Goal: Task Accomplishment & Management: Use online tool/utility

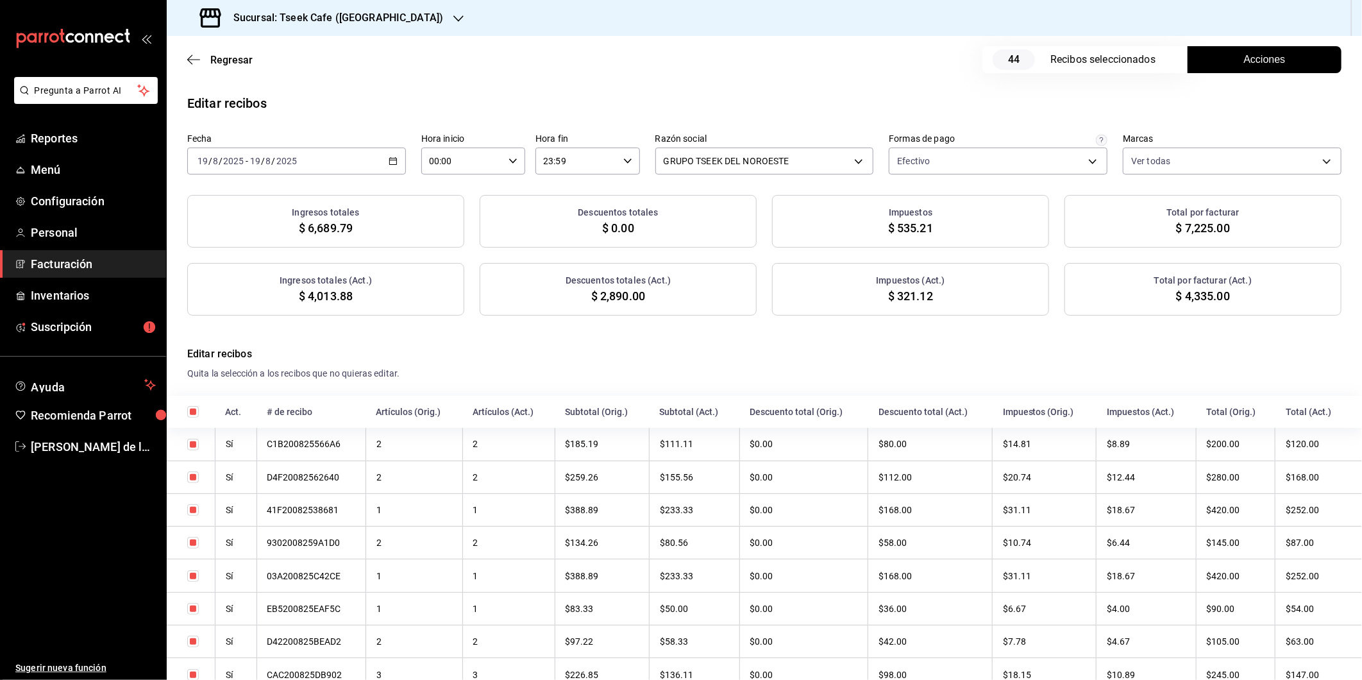
click at [349, 26] on div "Sucursal: Tseek Cafe ([GEOGRAPHIC_DATA])" at bounding box center [323, 18] width 292 height 36
click at [303, 55] on div "Tseek Cafe (Reforma)" at bounding box center [263, 55] width 172 height 13
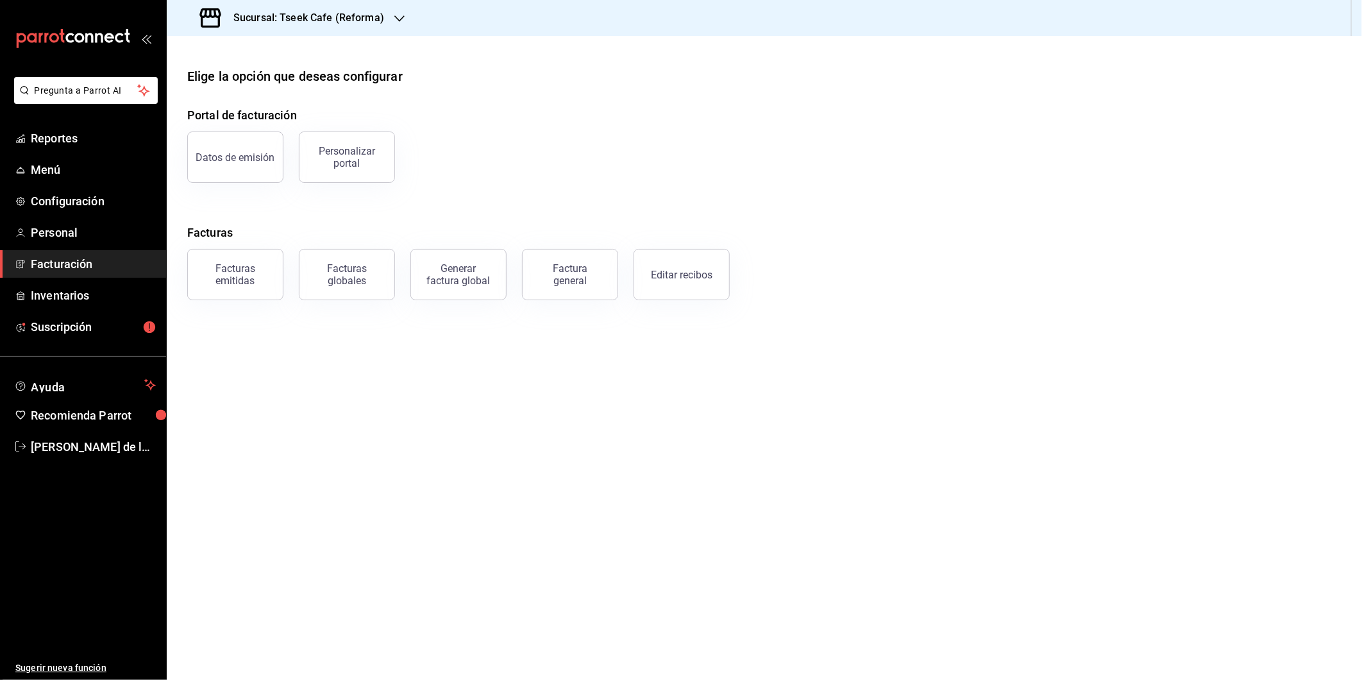
click at [1168, 346] on main "Elige la opción que deseas configurar Portal de facturación Datos de emisión Pe…" at bounding box center [764, 358] width 1195 height 644
click at [683, 287] on button "Editar recibos" at bounding box center [681, 274] width 96 height 51
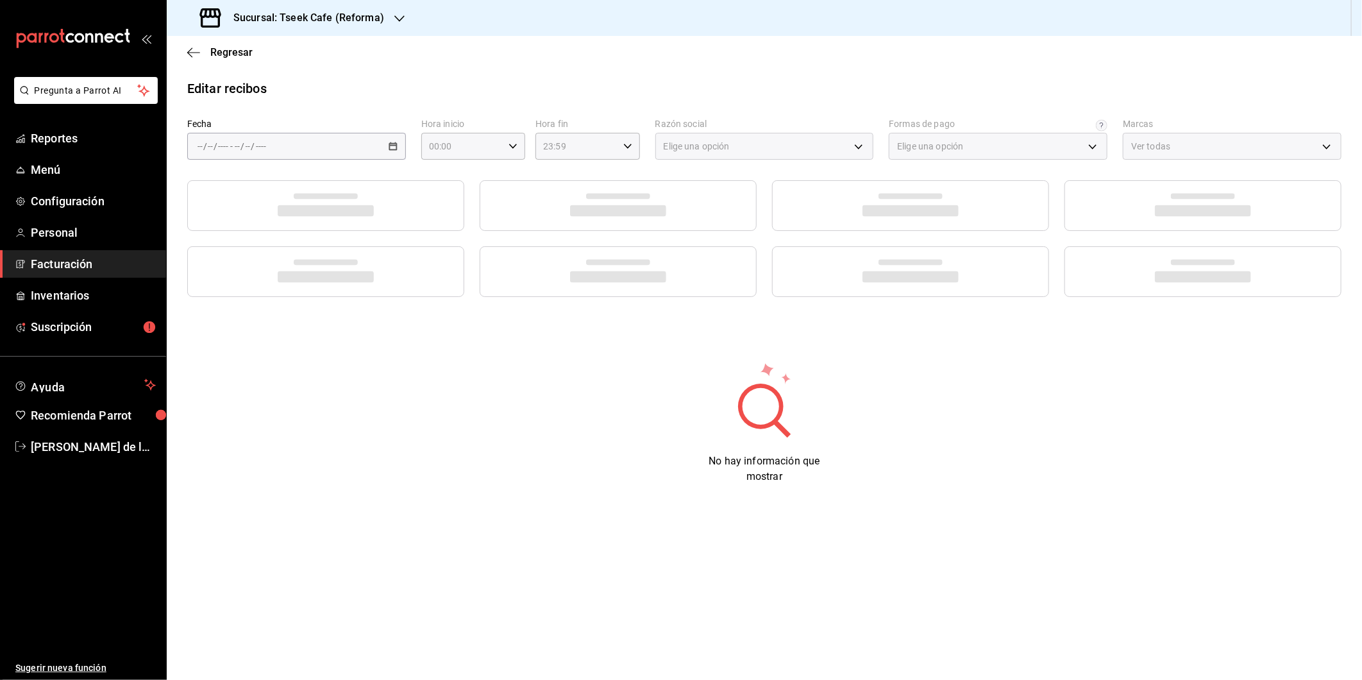
type input "66997c91-05ea-4bb7-a37a-48eae8dc81e8"
click at [264, 223] on li "Ayer" at bounding box center [248, 213] width 120 height 29
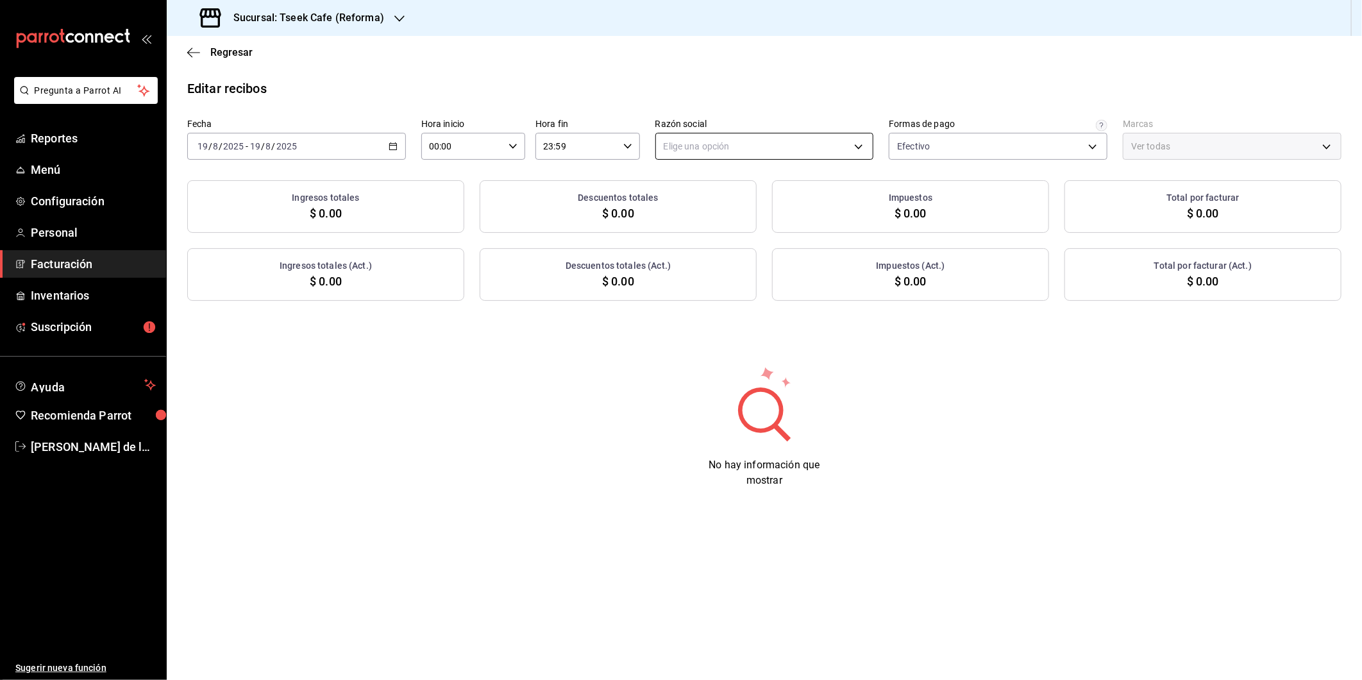
click at [767, 148] on body "Pregunta a Parrot AI Reportes Menú Configuración Personal Facturación Inventari…" at bounding box center [681, 340] width 1362 height 680
click at [725, 210] on li "GRUPO TSEEK DEL NOROESTE" at bounding box center [764, 212] width 217 height 24
type input "34cacc2b-01fe-412f-b909-7af0a0edc929"
type input "007138e5-69dd-4443-9d50-6c2aa0b03d3e"
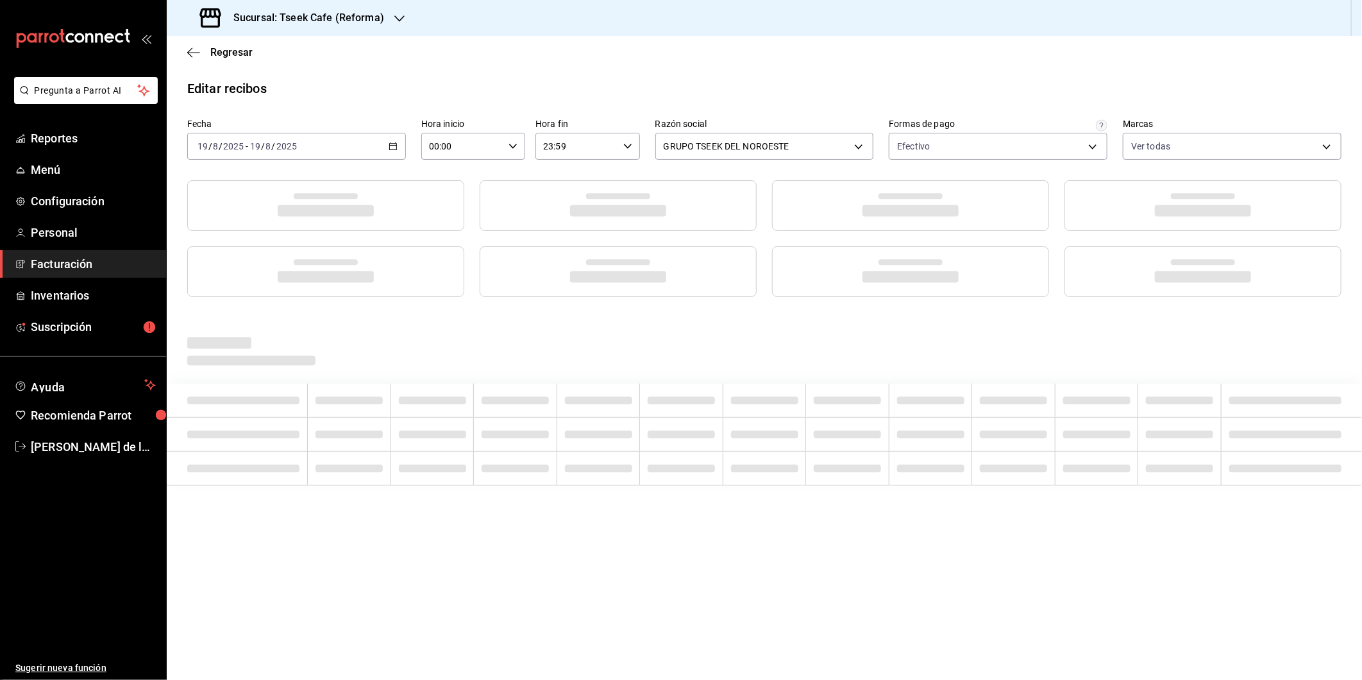
click at [1132, 69] on div "Regresar" at bounding box center [764, 52] width 1195 height 33
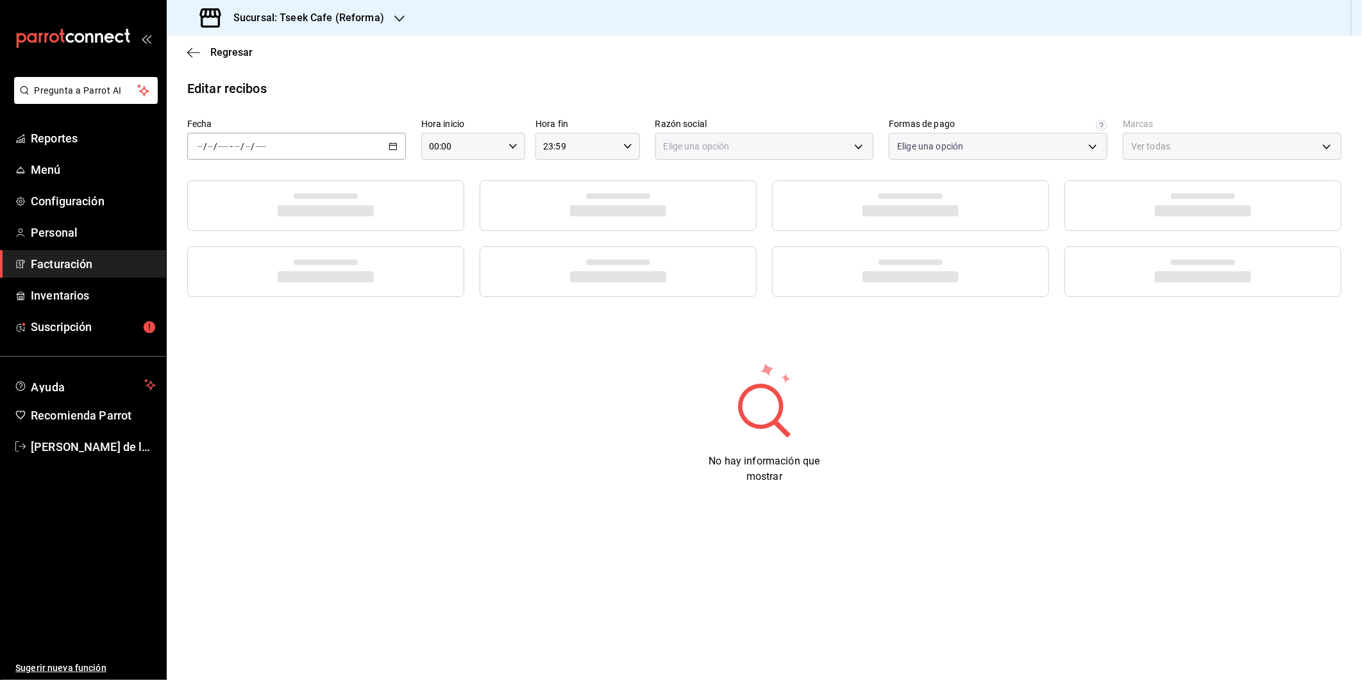
type input "66997c91-05ea-4bb7-a37a-48eae8dc81e8"
click at [374, 149] on div "/ / - / /" at bounding box center [296, 146] width 219 height 27
click at [228, 208] on span "Ayer" at bounding box center [247, 213] width 99 height 13
click at [733, 150] on body "Pregunta a Parrot AI Reportes Menú Configuración Personal Facturación Inventari…" at bounding box center [681, 340] width 1362 height 680
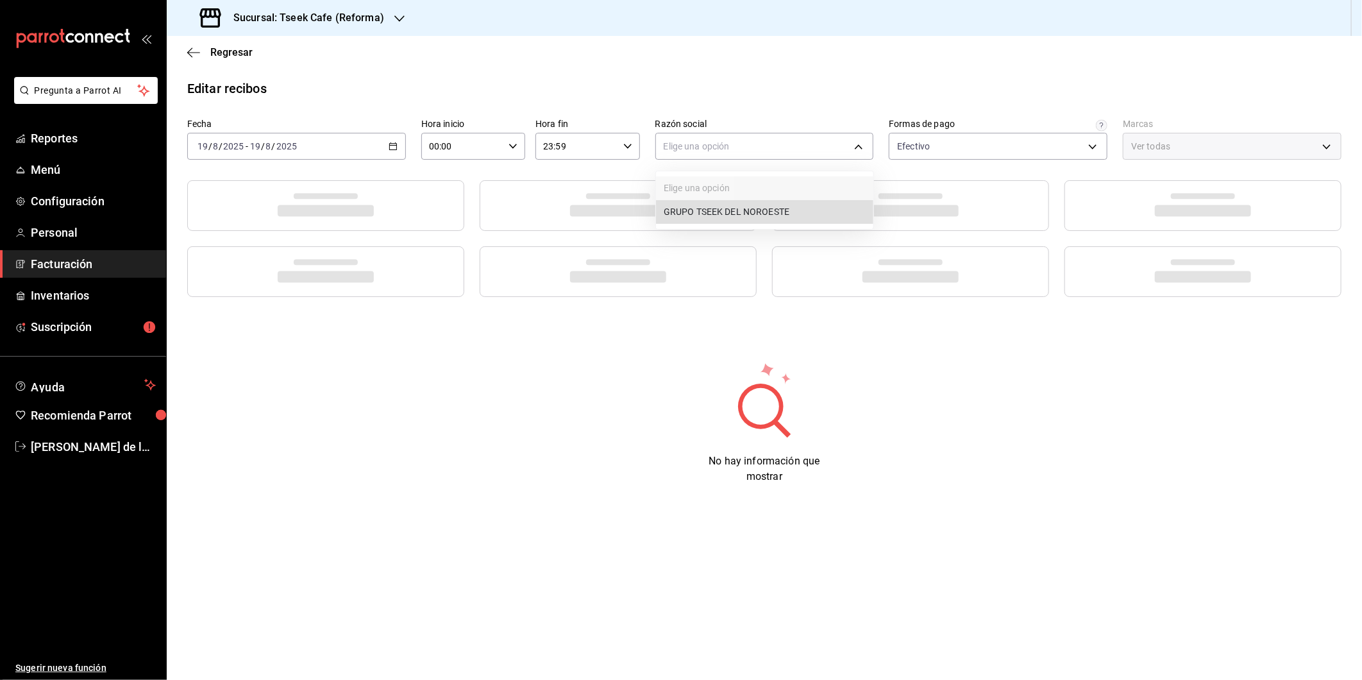
click at [728, 199] on ul "Elige una opción GRUPO TSEEK DEL NOROESTE" at bounding box center [764, 200] width 217 height 58
click at [733, 208] on li "GRUPO TSEEK DEL NOROESTE" at bounding box center [764, 212] width 217 height 24
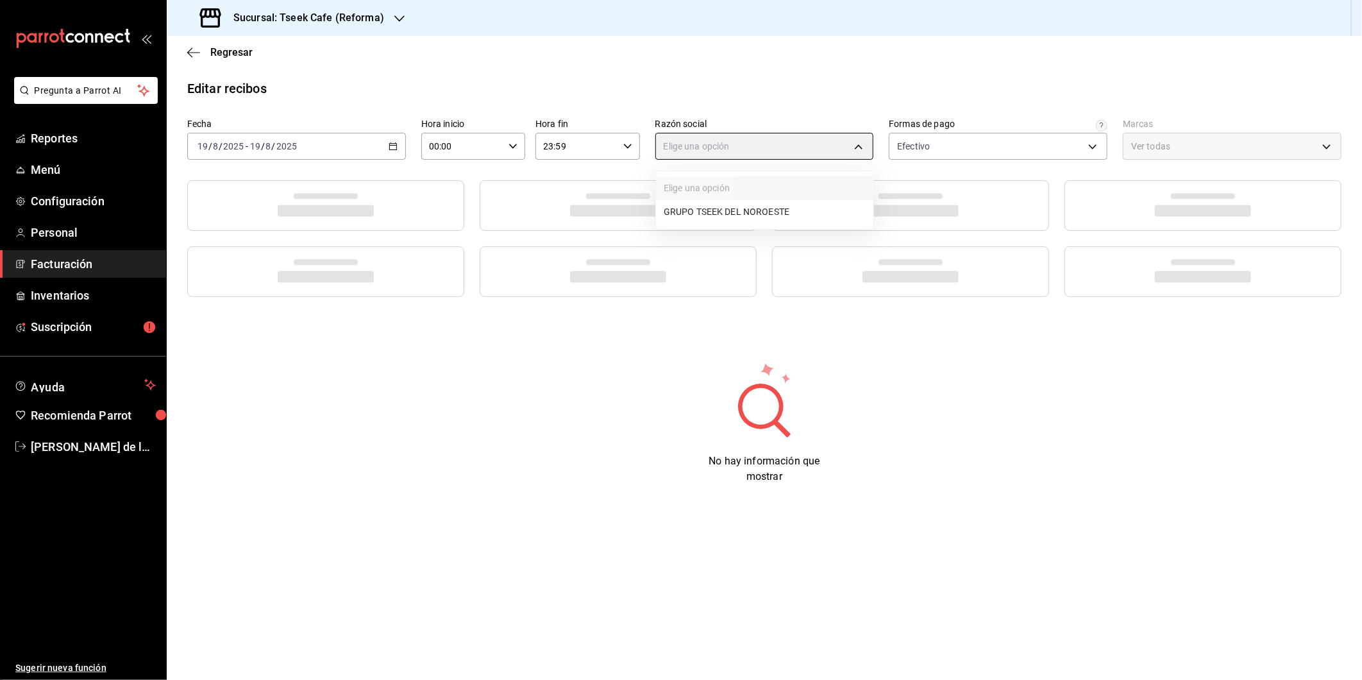
type input "34cacc2b-01fe-412f-b909-7af0a0edc929"
type input "007138e5-69dd-4443-9d50-6c2aa0b03d3e"
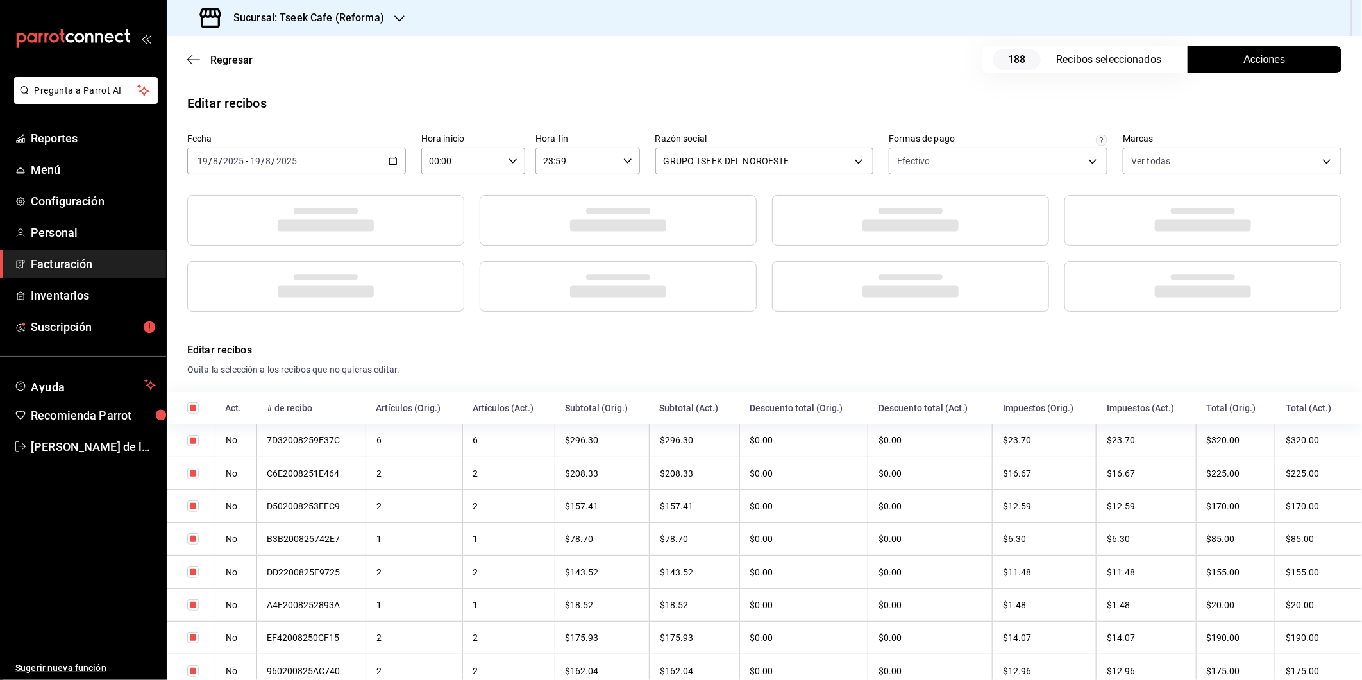
click at [1207, 48] on button "Acciones" at bounding box center [1264, 59] width 154 height 27
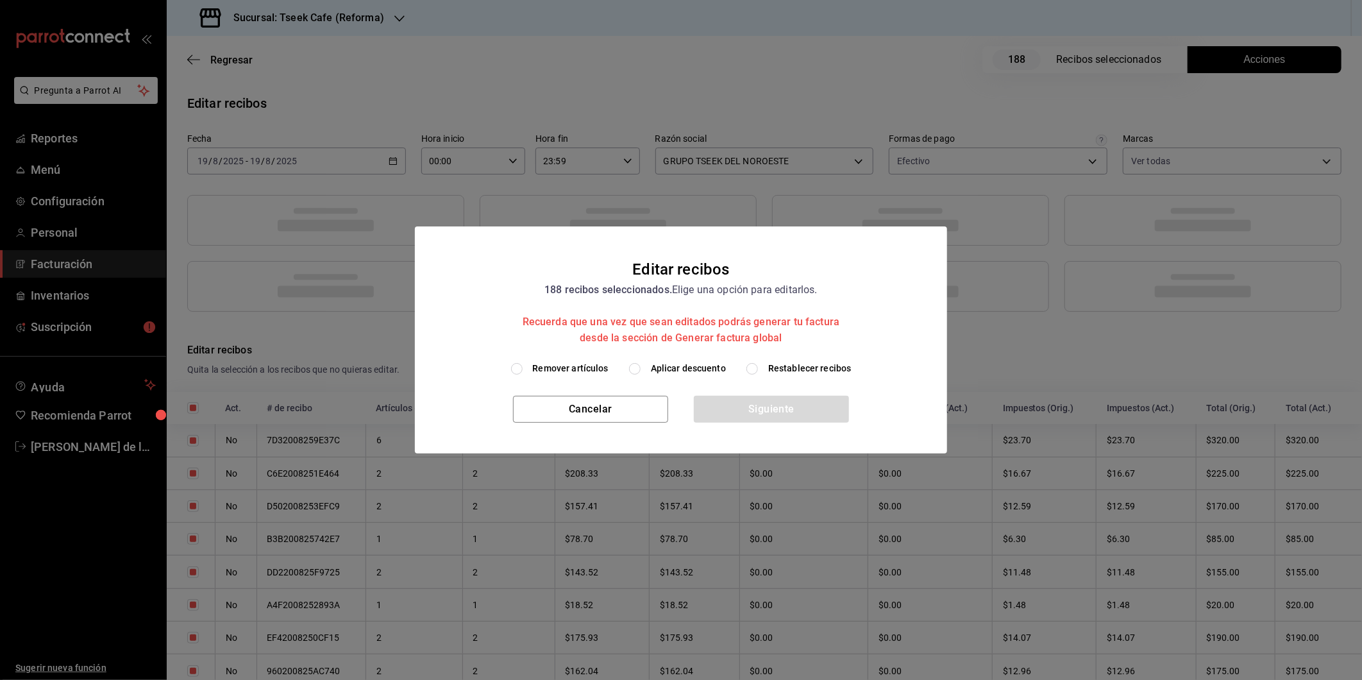
click at [687, 363] on span "Aplicar descuento" at bounding box center [688, 368] width 75 height 13
click at [641, 363] on input "Aplicar descuento" at bounding box center [635, 369] width 12 height 12
radio input "true"
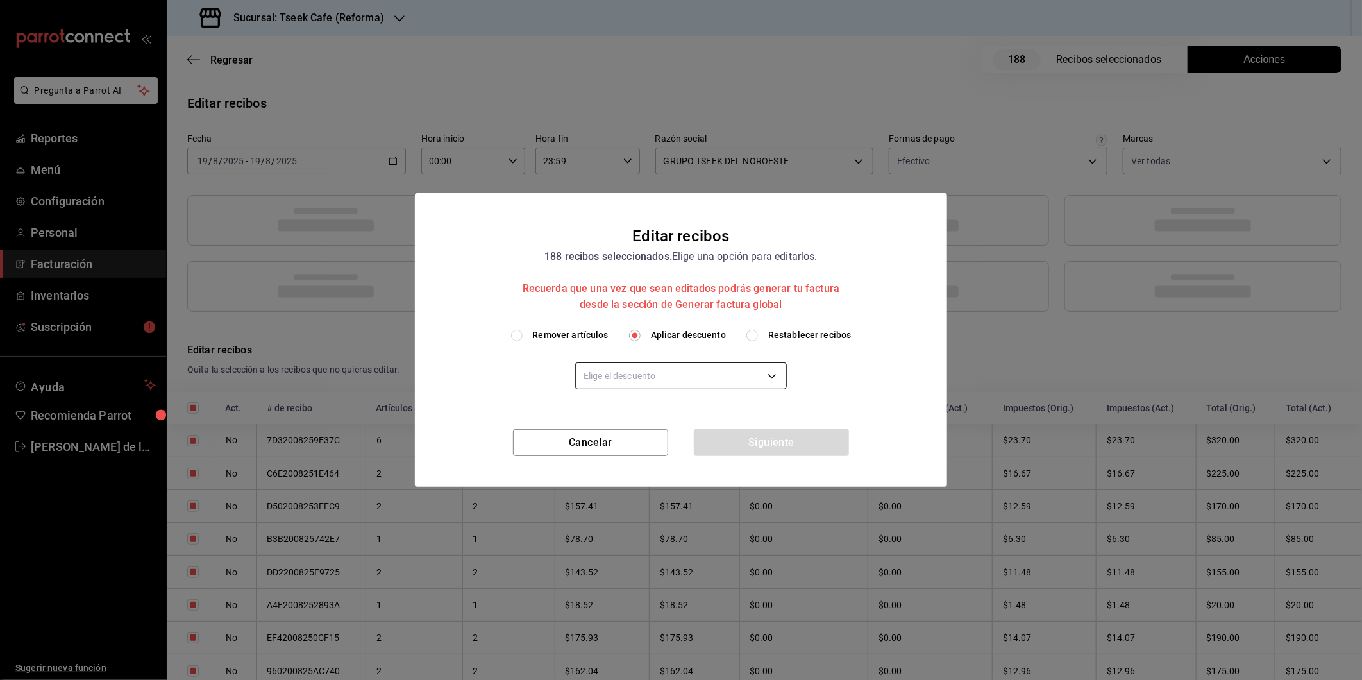
click at [705, 371] on body "Pregunta a Parrot AI Reportes Menú Configuración Personal Facturación Inventari…" at bounding box center [681, 340] width 1362 height 680
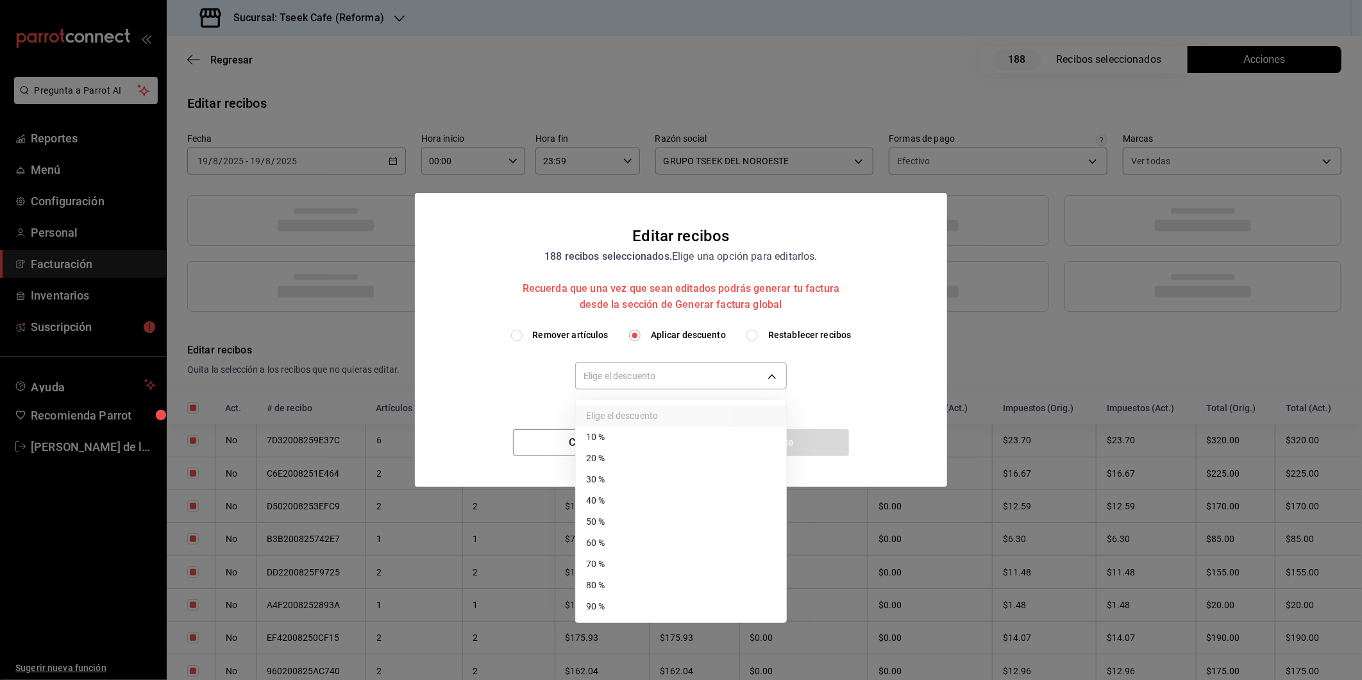
click at [606, 491] on li "40 %" at bounding box center [681, 500] width 210 height 21
type input "40"
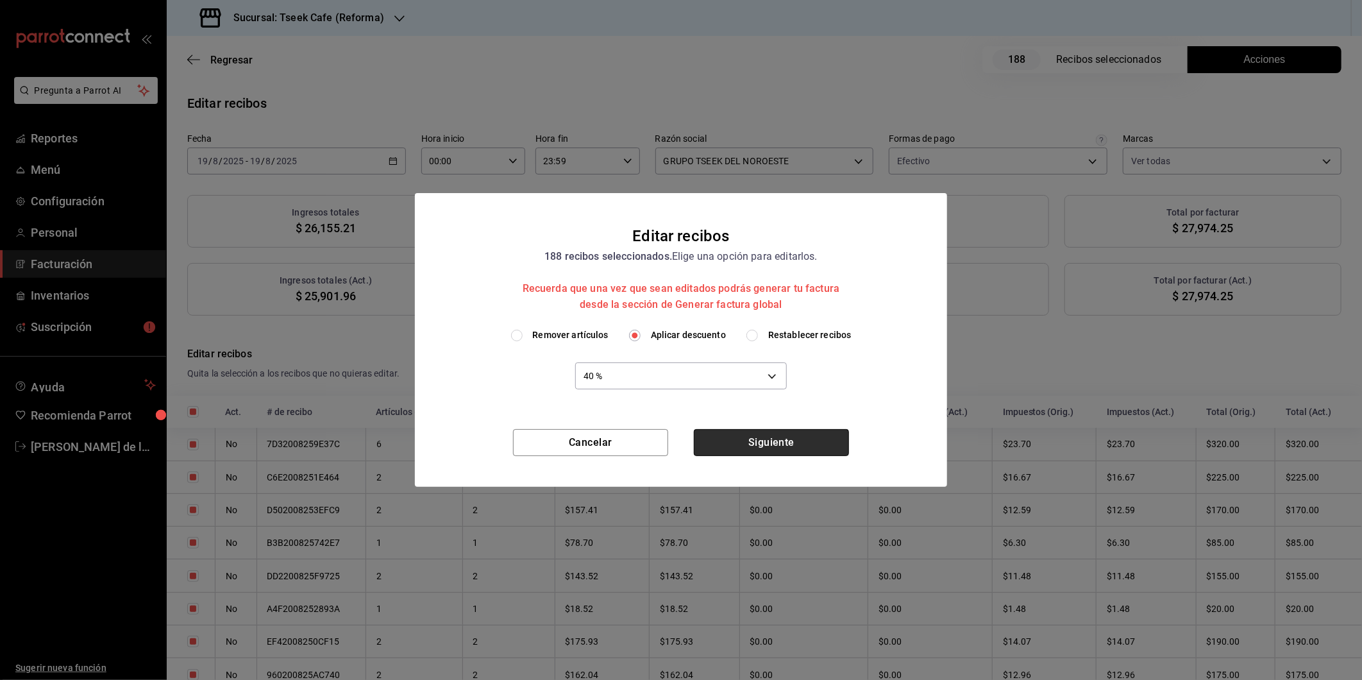
click at [744, 435] on button "Siguiente" at bounding box center [771, 442] width 155 height 27
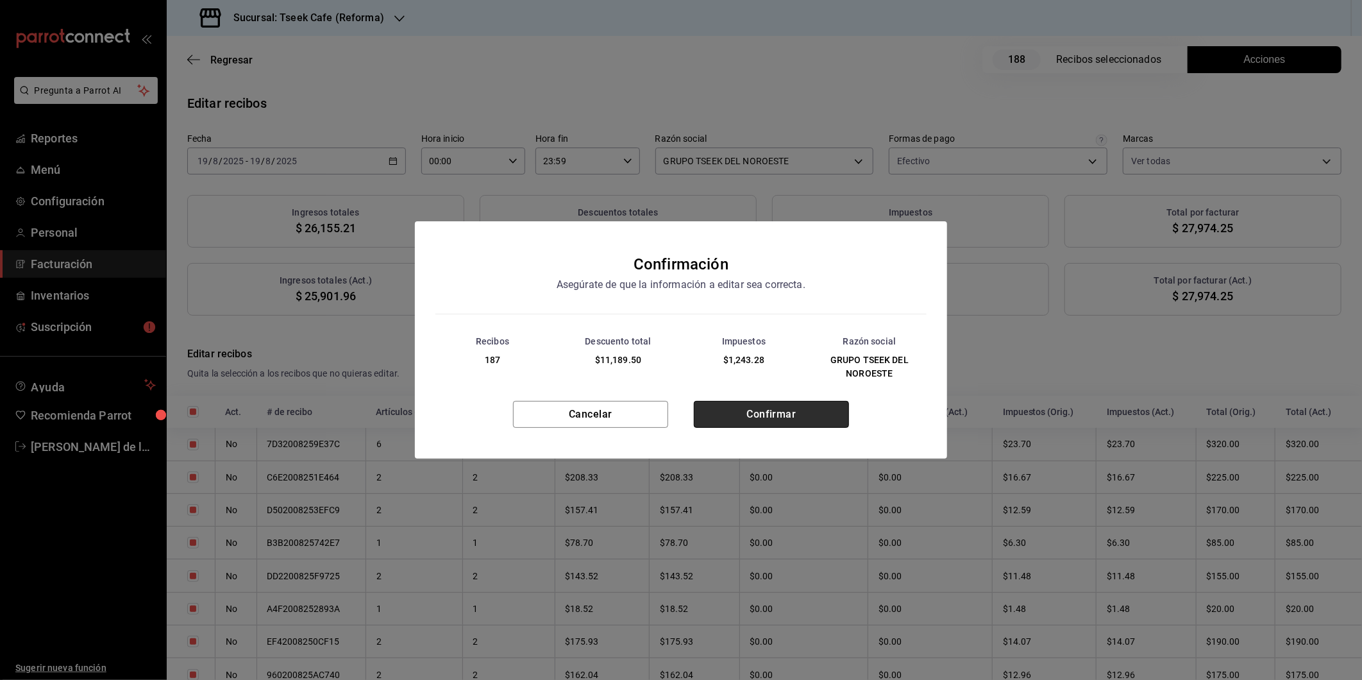
click at [758, 419] on button "Confirmar" at bounding box center [771, 414] width 155 height 27
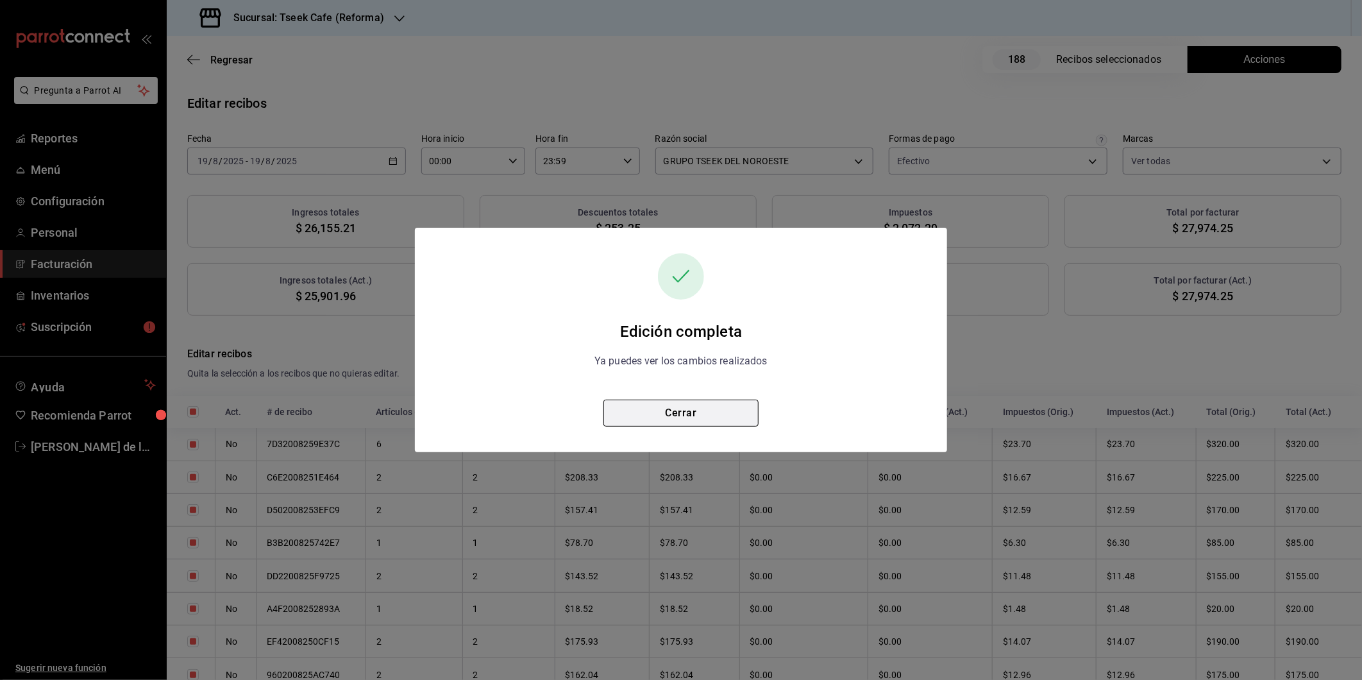
click at [678, 412] on button "Cerrar" at bounding box center [680, 412] width 155 height 27
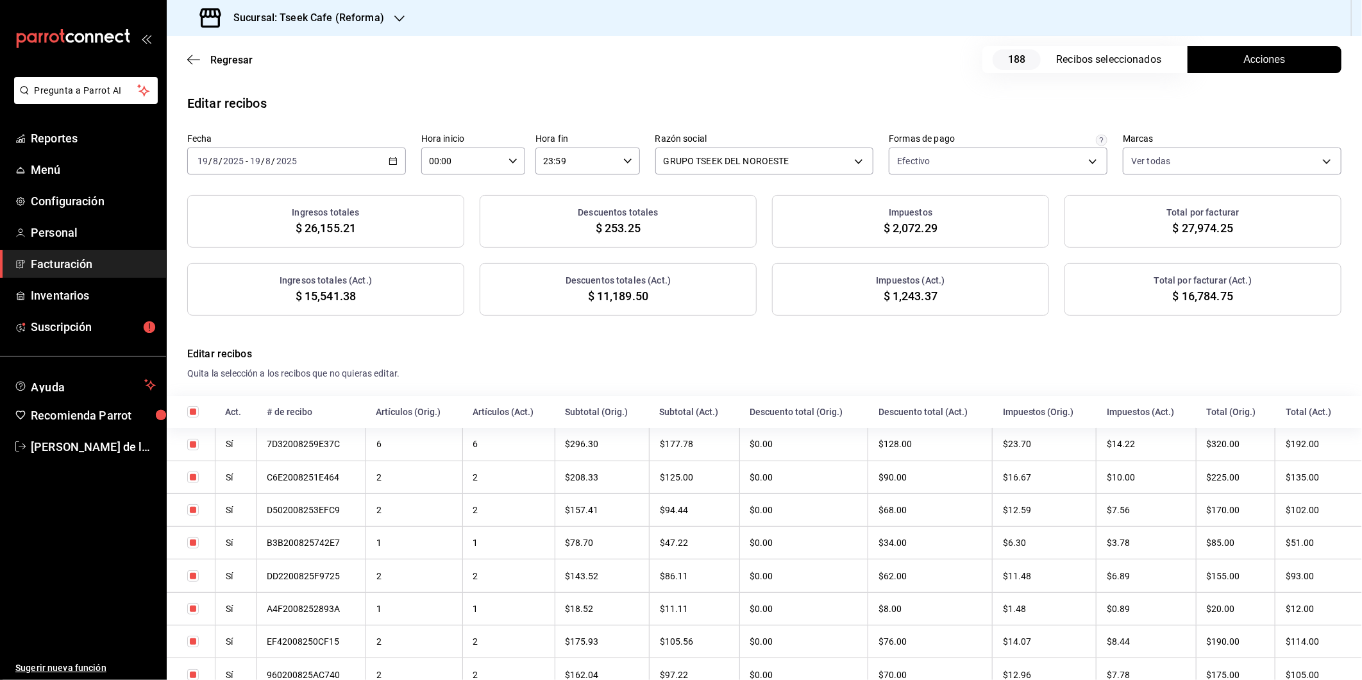
click at [350, 28] on div "Sucursal: Tseek Cafe (Reforma)" at bounding box center [293, 18] width 233 height 36
click at [276, 115] on div "Tseek Café (Calzada)" at bounding box center [263, 112] width 172 height 13
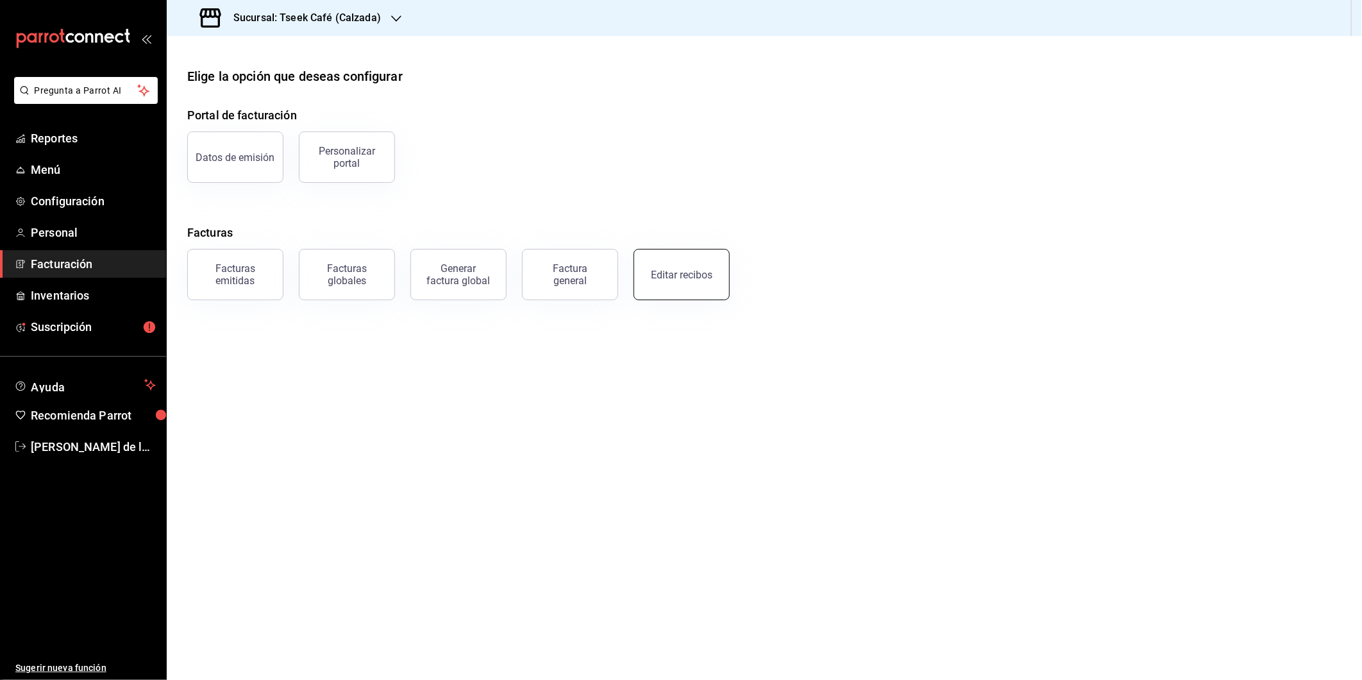
click at [669, 270] on div "Editar recibos" at bounding box center [682, 275] width 62 height 12
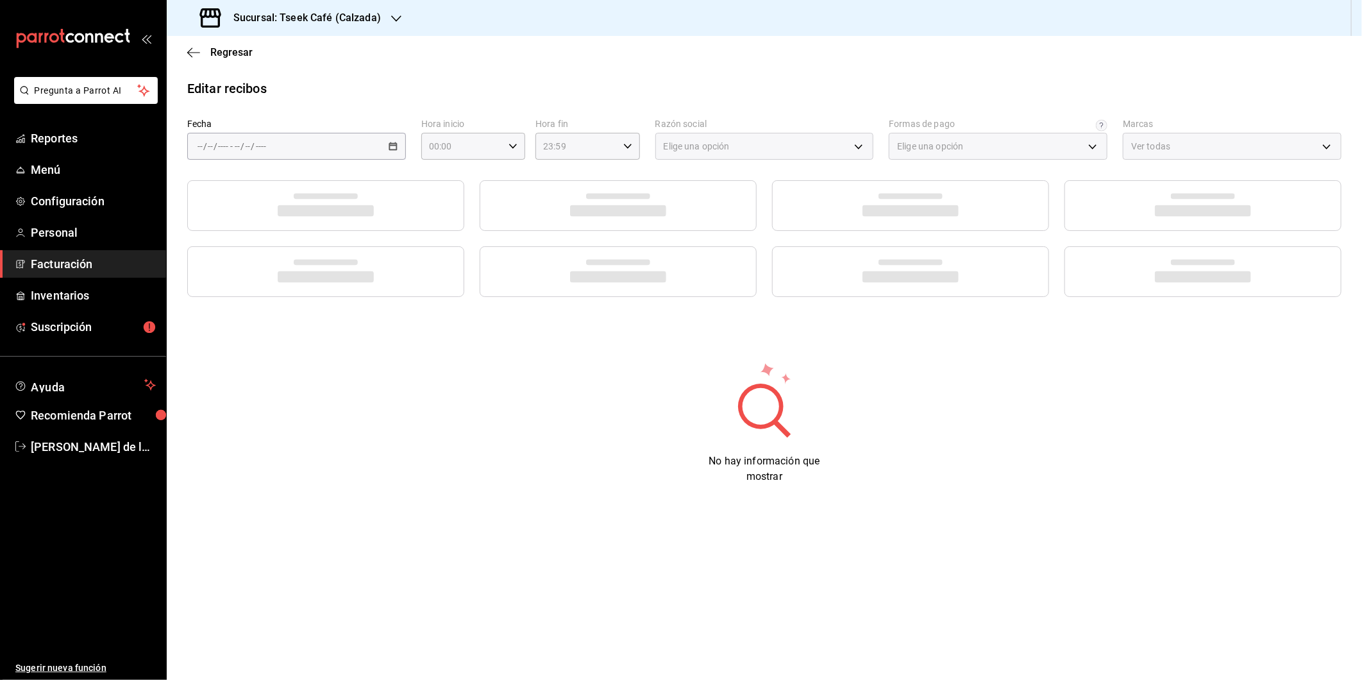
type input "73967a22-07ac-4ce9-b5ea-9ffcd4b244b9"
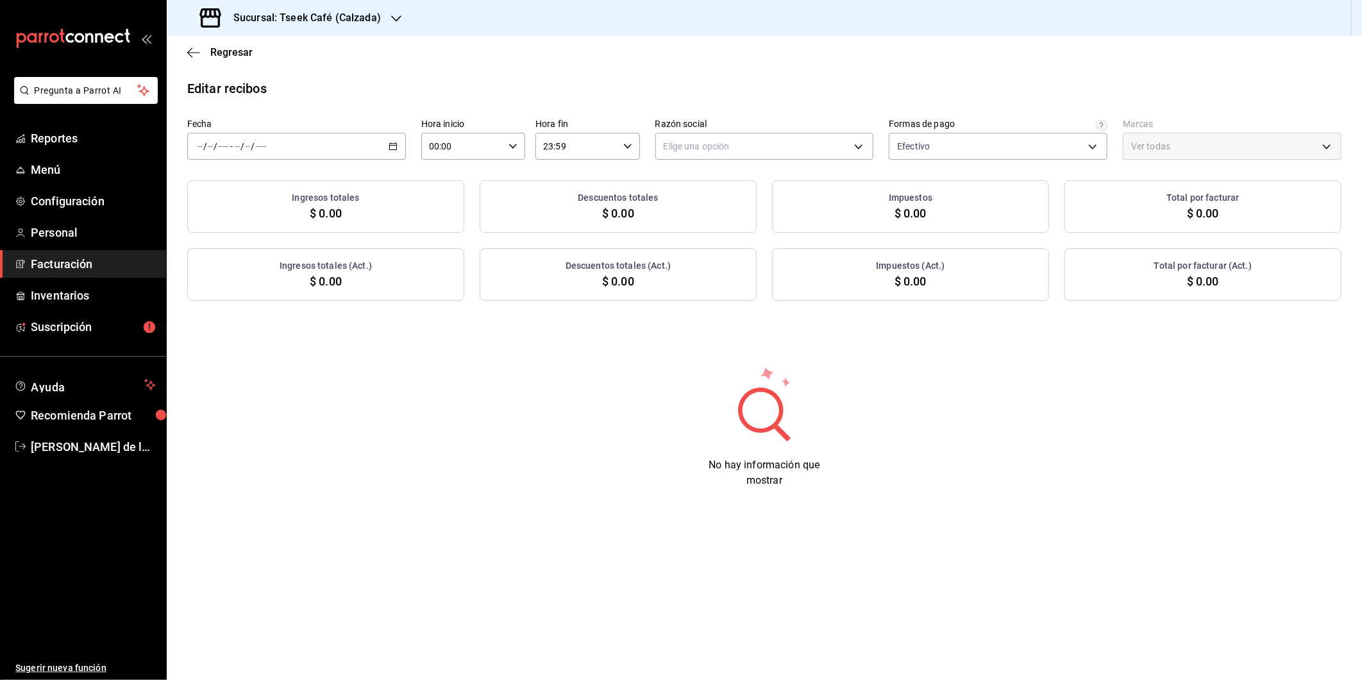
click at [314, 130] on div "Fecha / / - / /" at bounding box center [296, 139] width 219 height 41
click at [306, 152] on div "/ / - / /" at bounding box center [296, 146] width 219 height 27
click at [242, 212] on span "Ayer" at bounding box center [247, 213] width 99 height 13
click at [773, 140] on body "Pregunta a Parrot AI Reportes Menú Configuración Personal Facturación Inventari…" at bounding box center [681, 340] width 1362 height 680
click at [675, 209] on li "GRUPO TSEEK DEL NOROESTE" at bounding box center [764, 212] width 217 height 24
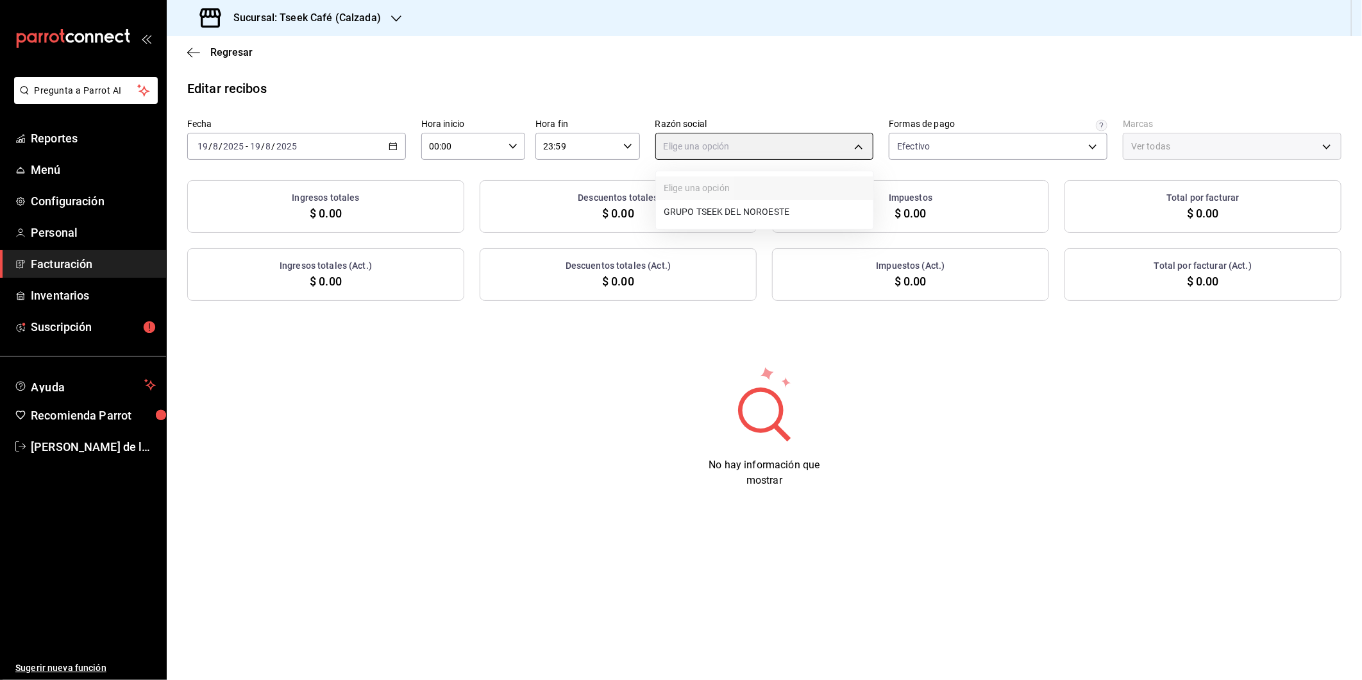
type input "fdc6fdac-ea0d-4fb2-9085-4ef80e4c9cd6"
type input "18d9f73d-61ed-4fc8-a0ec-87c929603494"
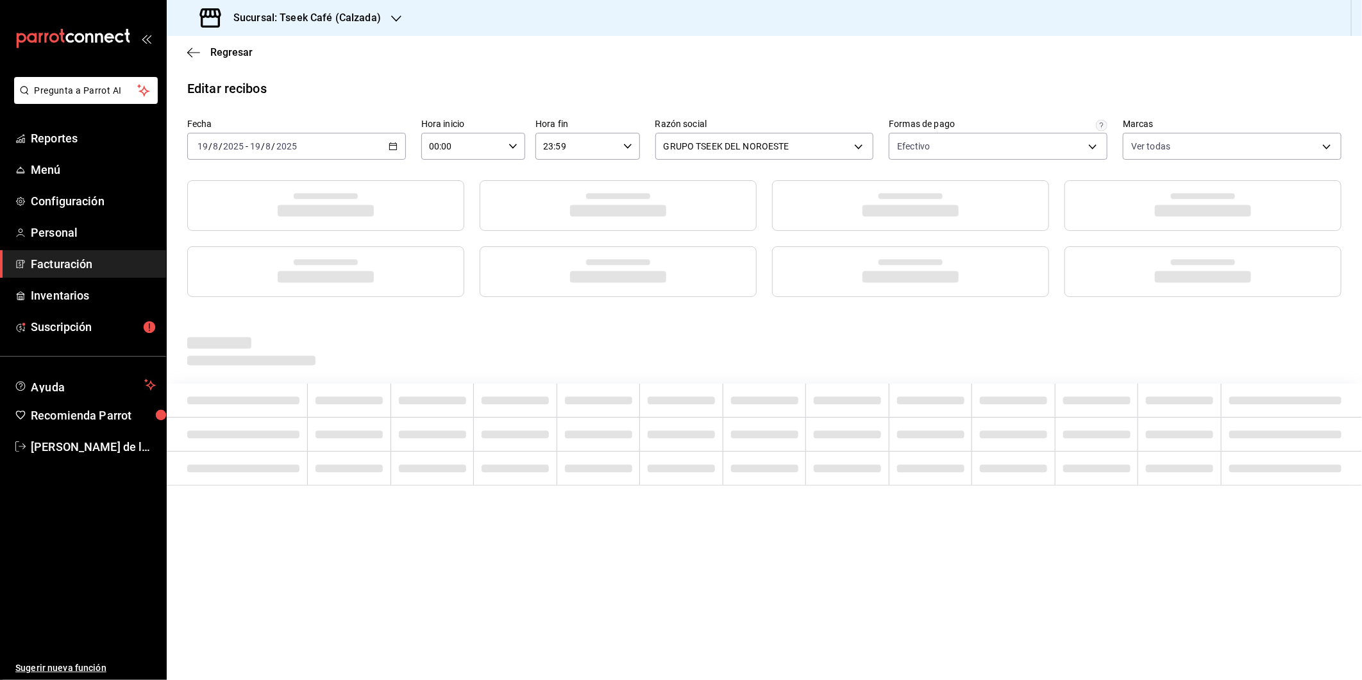
click at [1069, 339] on div at bounding box center [764, 350] width 1154 height 35
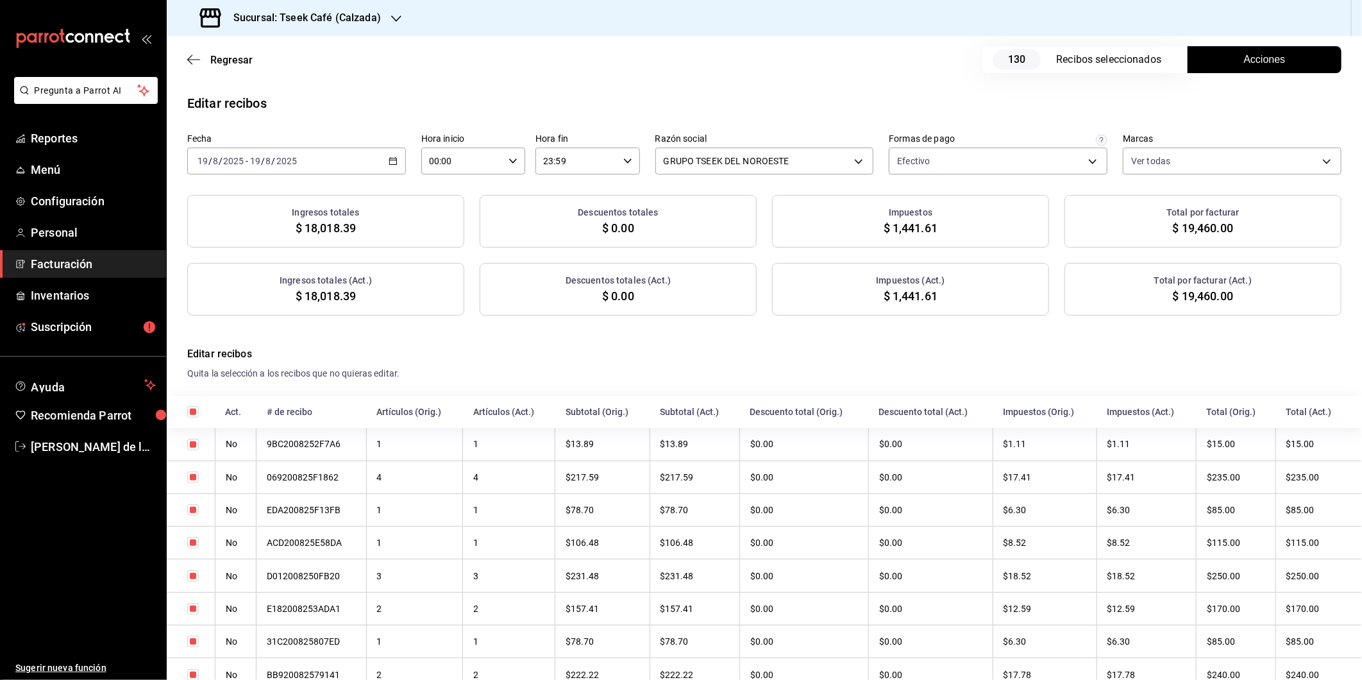
click at [1200, 68] on button "Acciones" at bounding box center [1264, 59] width 154 height 27
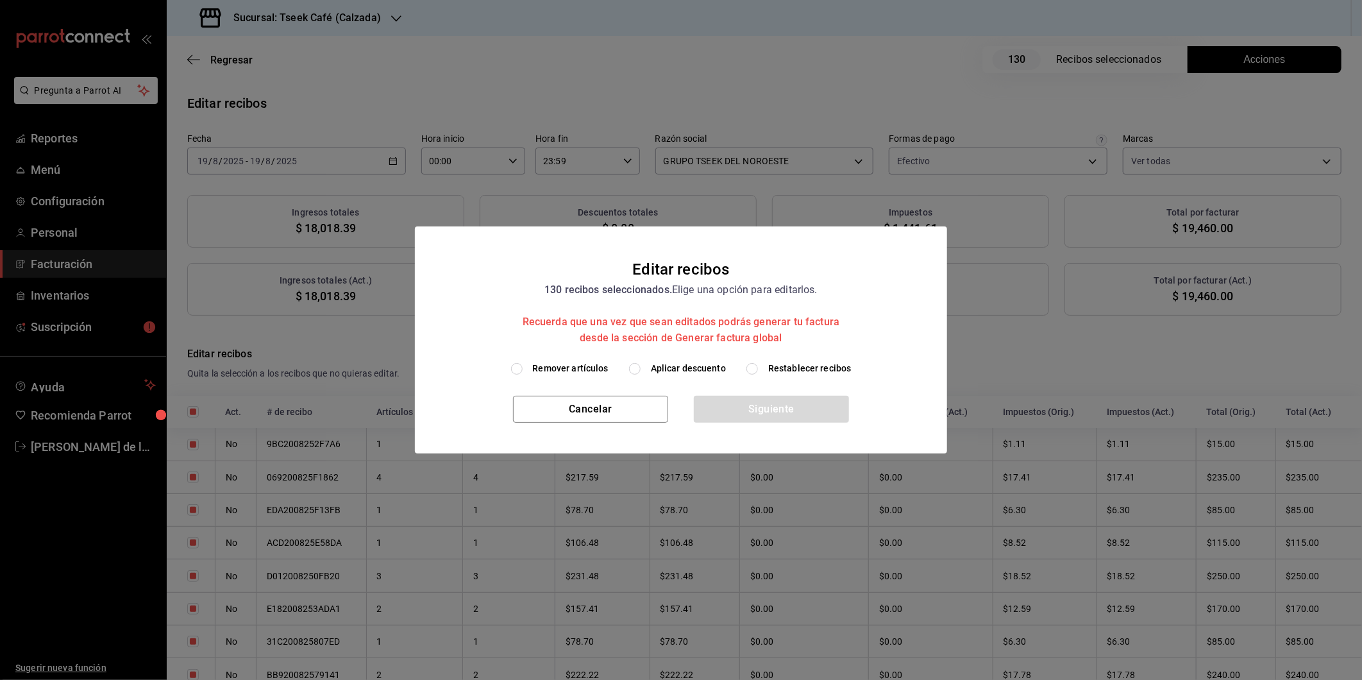
click at [699, 367] on span "Aplicar descuento" at bounding box center [688, 368] width 75 height 13
click at [641, 367] on input "Aplicar descuento" at bounding box center [635, 369] width 12 height 12
radio input "true"
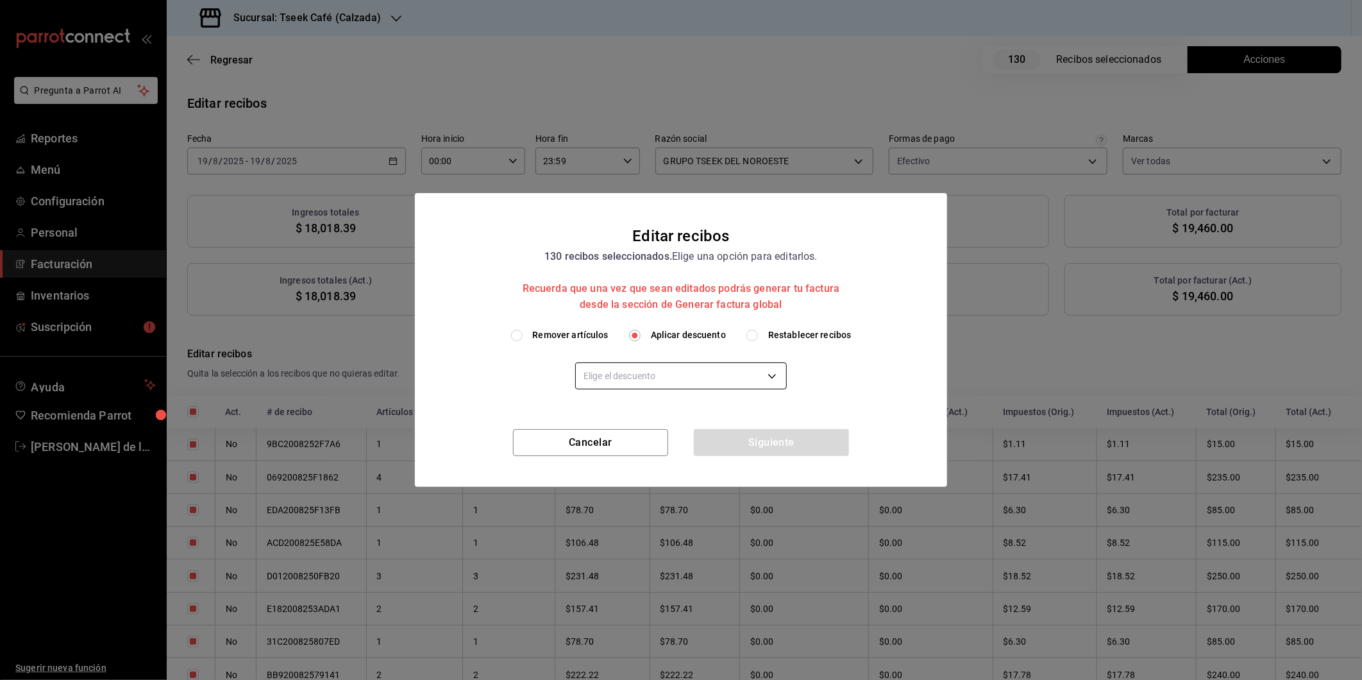
click at [651, 372] on body "Pregunta a Parrot AI Reportes Menú Configuración Personal Facturación Inventari…" at bounding box center [681, 340] width 1362 height 680
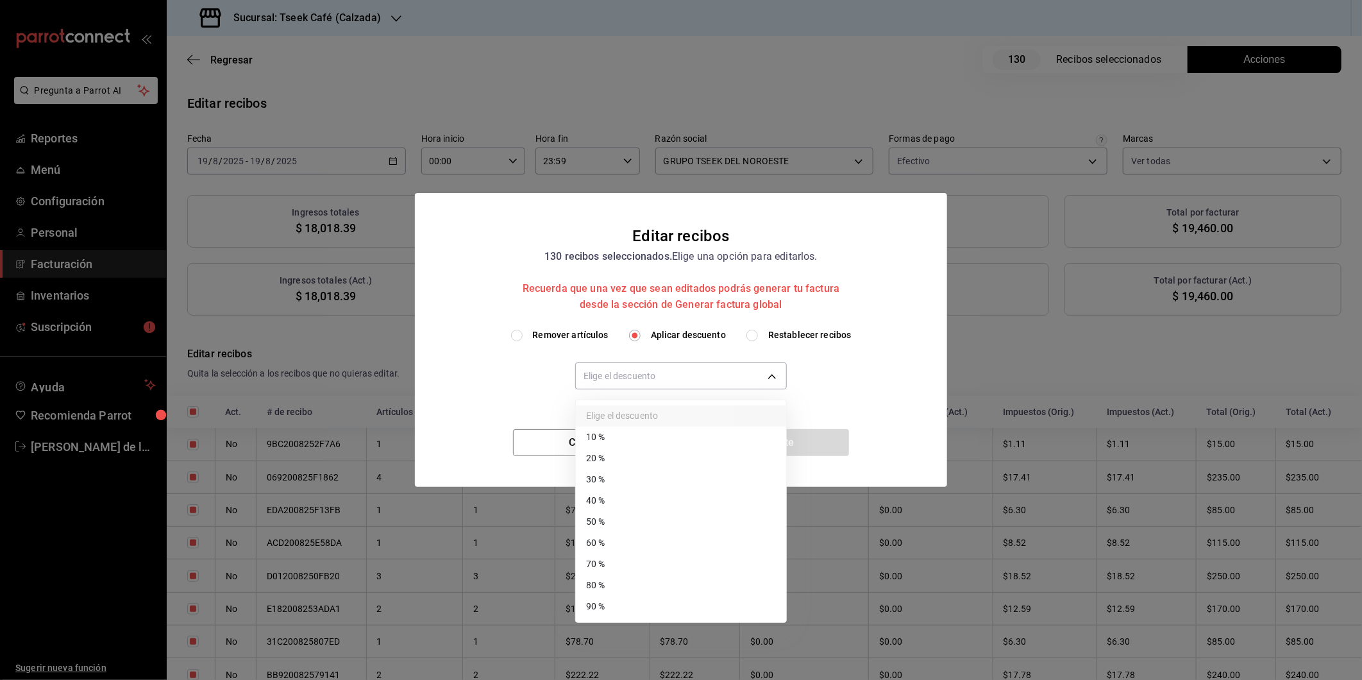
click at [616, 496] on li "40 %" at bounding box center [681, 500] width 210 height 21
type input "40"
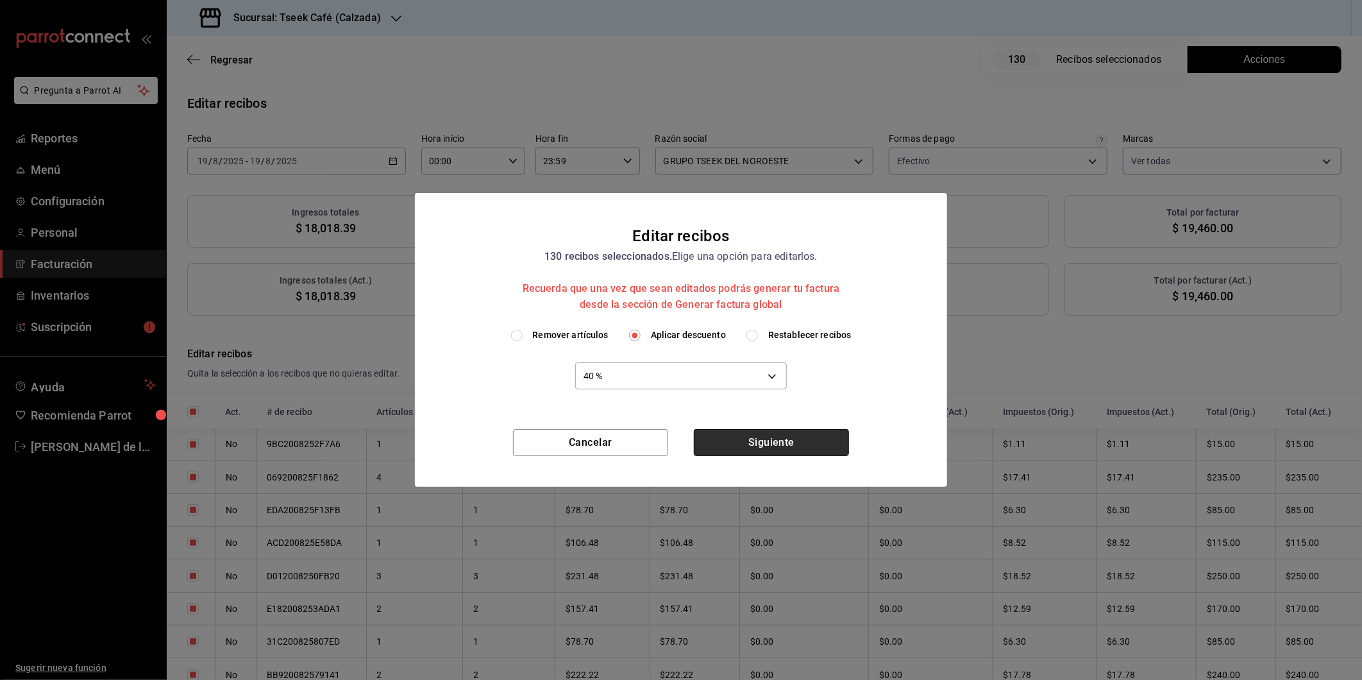
click at [783, 440] on button "Siguiente" at bounding box center [771, 442] width 155 height 27
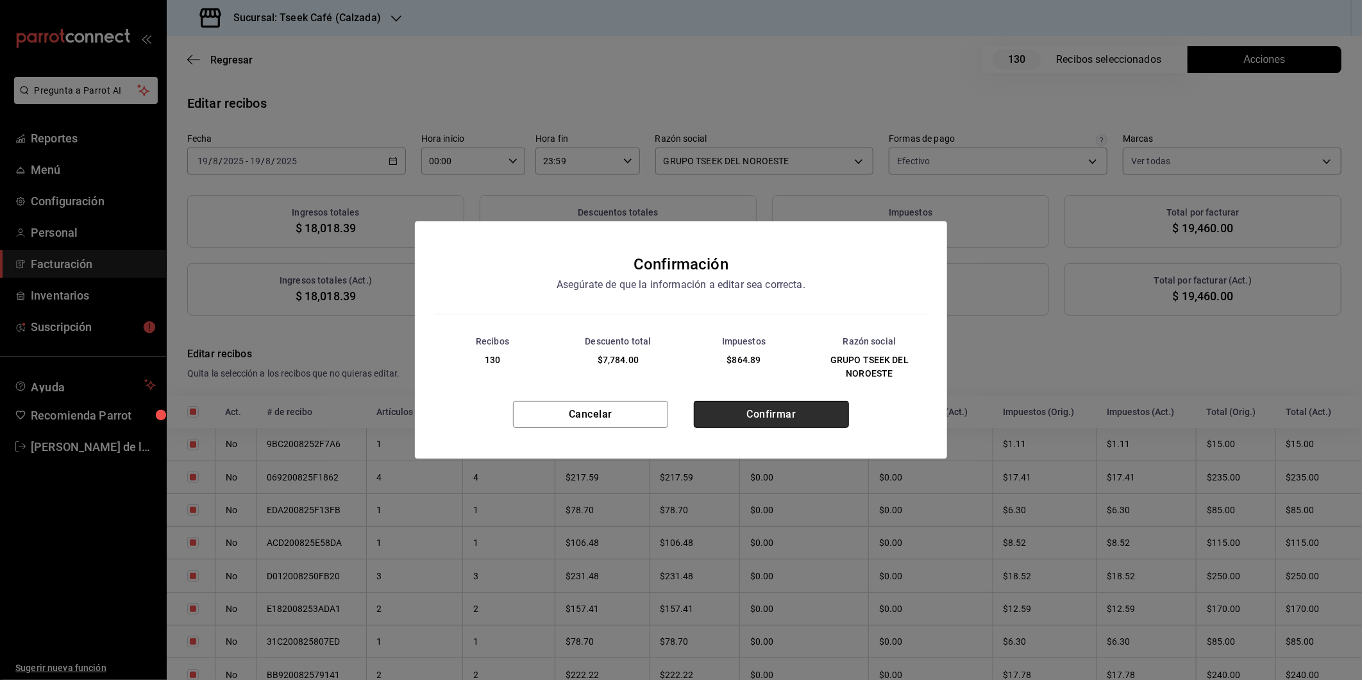
click at [776, 405] on button "Confirmar" at bounding box center [771, 414] width 155 height 27
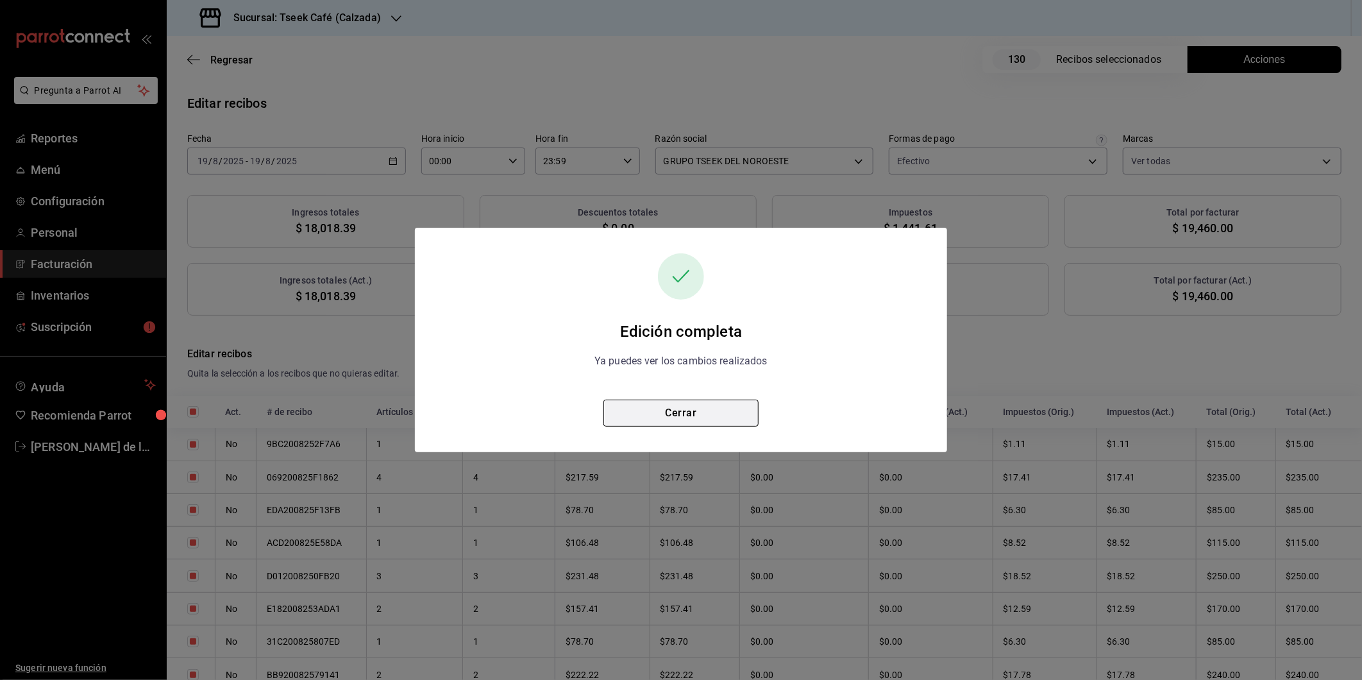
click at [696, 414] on button "Cerrar" at bounding box center [680, 412] width 155 height 27
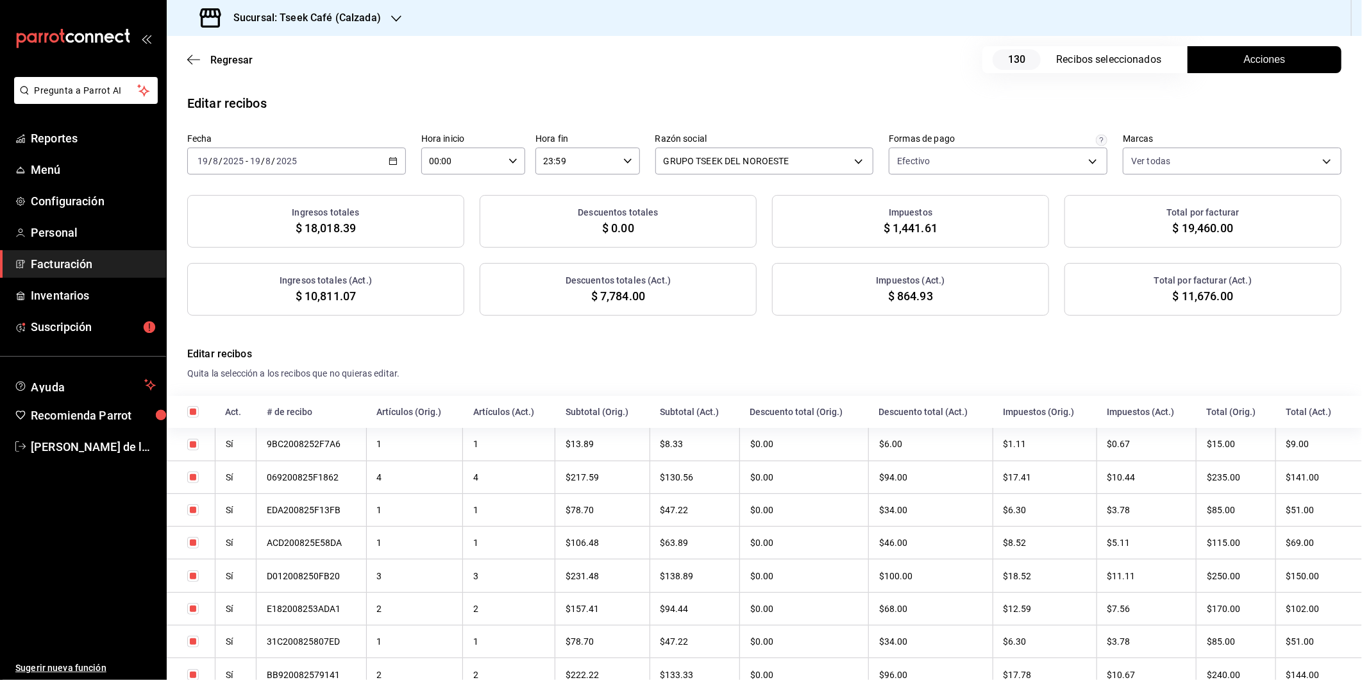
click at [1037, 100] on div "Editar recibos" at bounding box center [764, 103] width 1195 height 19
